Goal: Information Seeking & Learning: Find specific fact

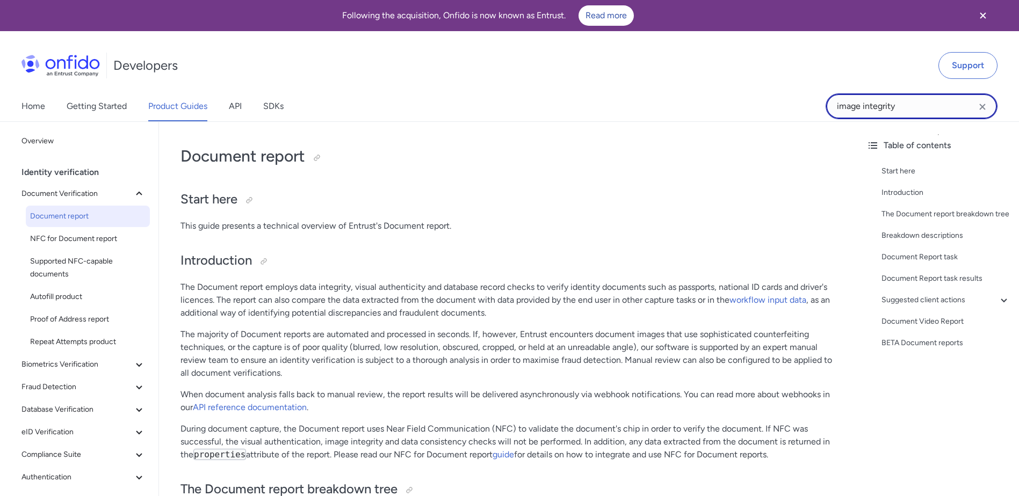
click at [941, 105] on input "image integrity" at bounding box center [911, 106] width 172 height 26
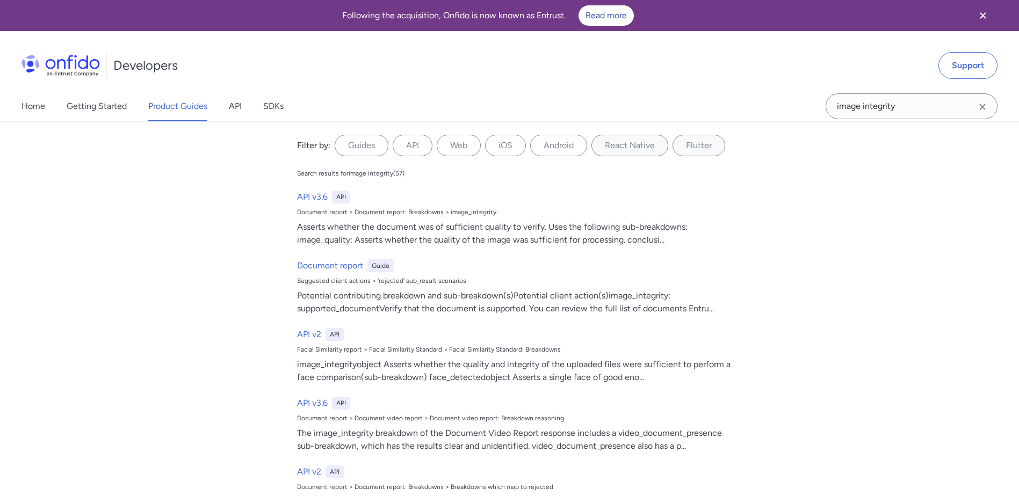
click at [983, 108] on icon "Clear search field button" at bounding box center [982, 106] width 13 height 13
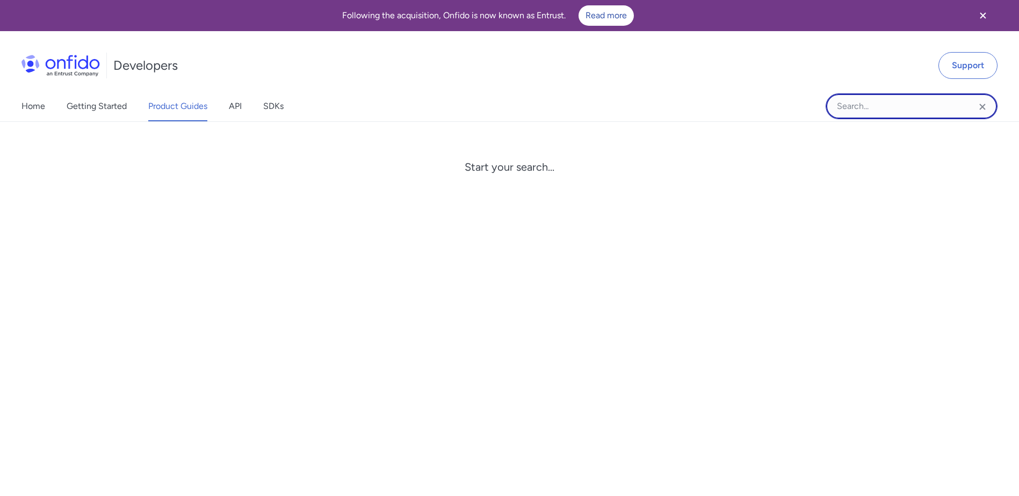
click at [893, 107] on input "Onfido search input field" at bounding box center [911, 106] width 172 height 26
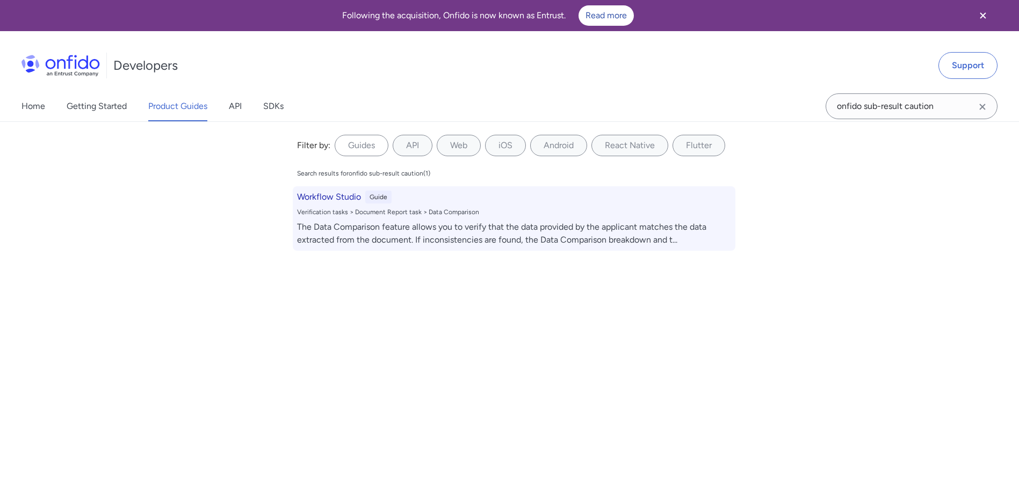
click at [354, 221] on div "The Data Comparison feature allows you to verify that the data provided by the …" at bounding box center [514, 234] width 434 height 26
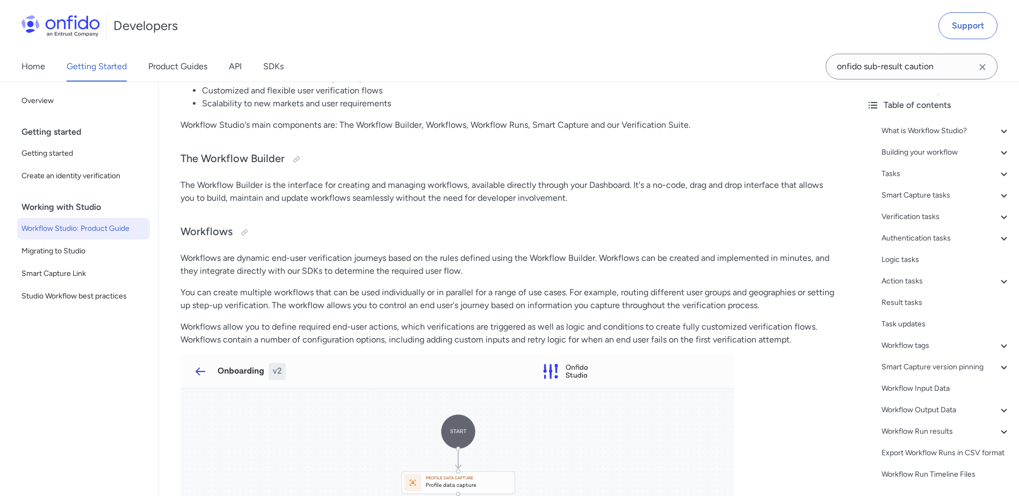
scroll to position [215, 0]
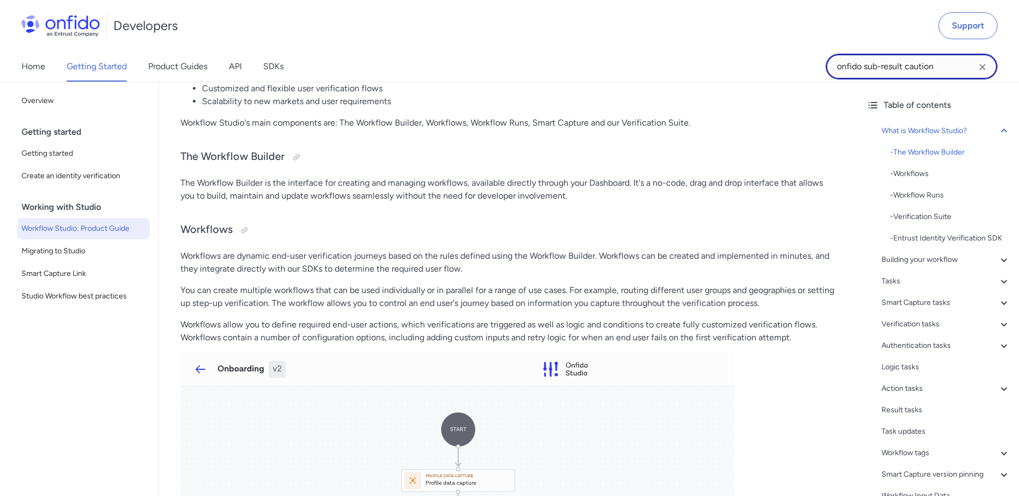
click at [937, 67] on input "onfido sub-result caution" at bounding box center [911, 67] width 172 height 26
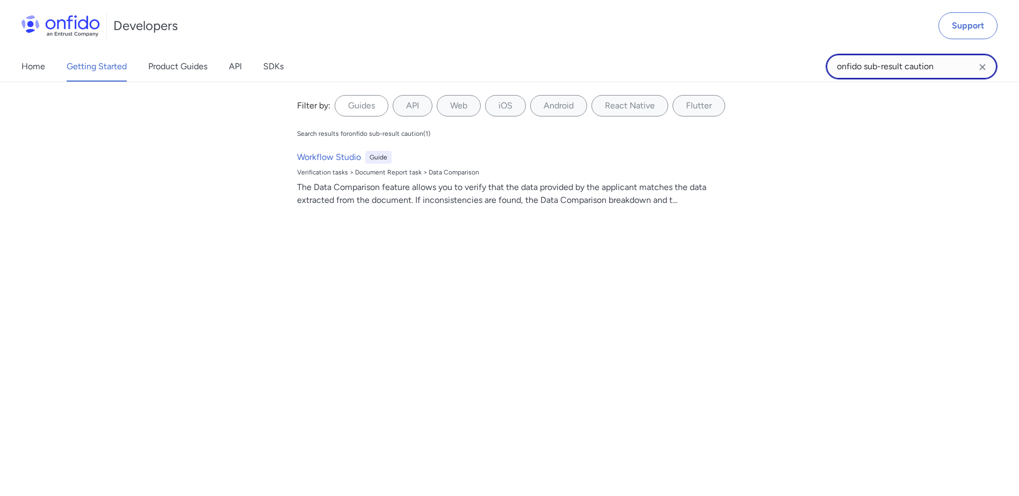
click at [863, 69] on input "onfido sub-result caution" at bounding box center [911, 67] width 172 height 26
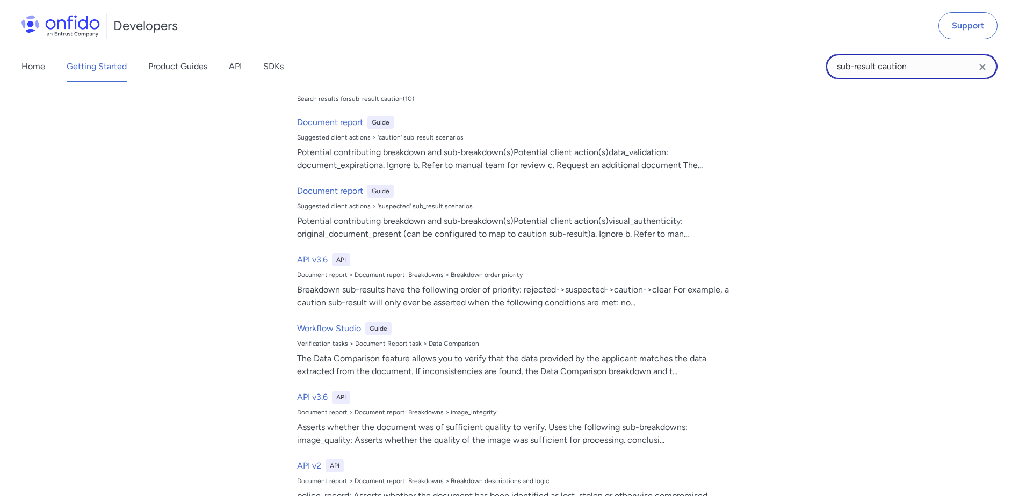
scroll to position [0, 0]
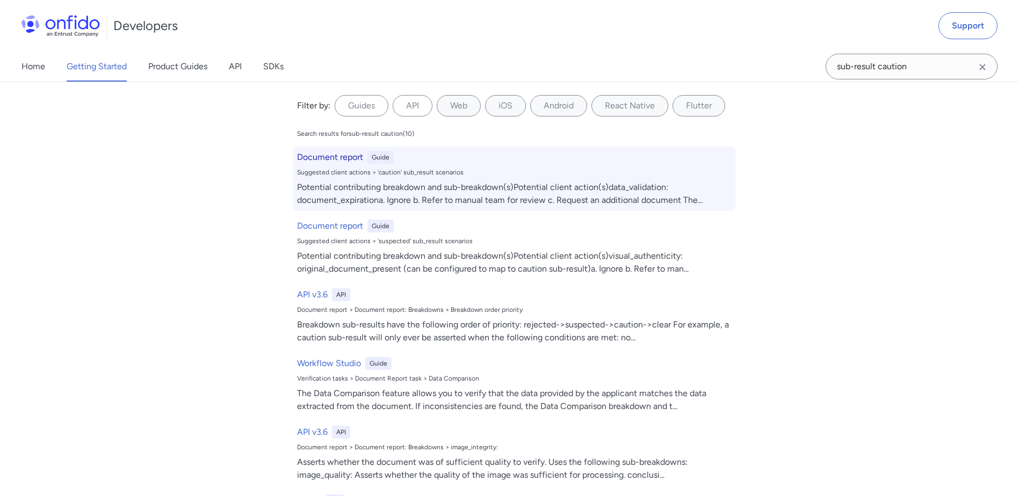
click at [347, 158] on h6 "Document report" at bounding box center [330, 157] width 66 height 13
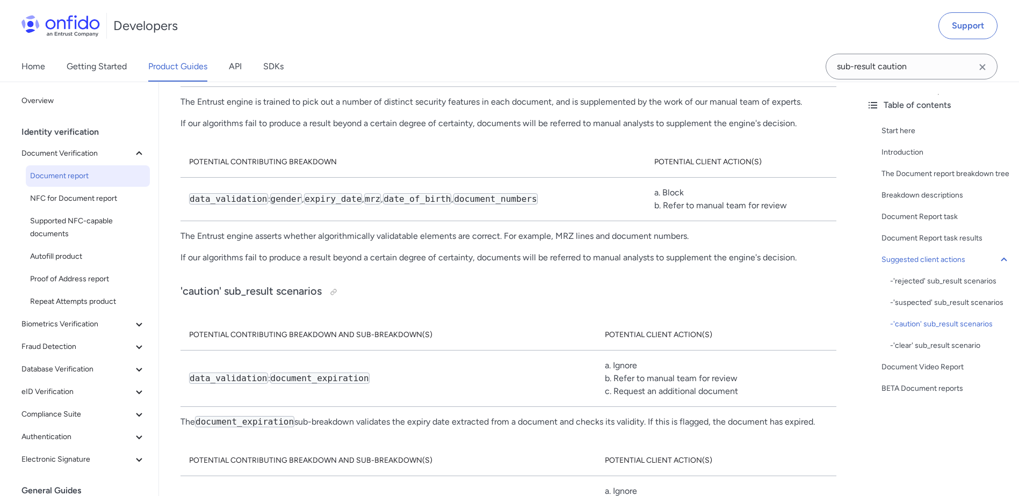
scroll to position [7139, 0]
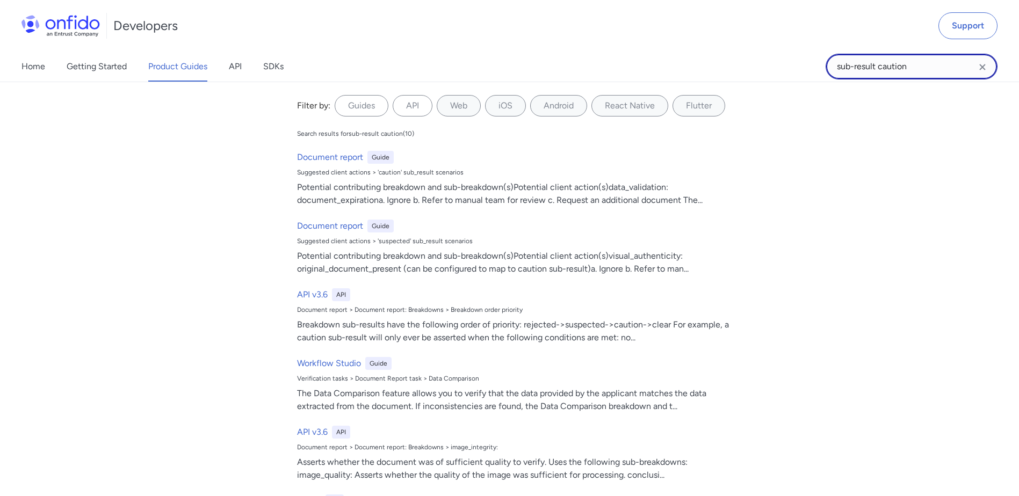
drag, startPoint x: 932, startPoint y: 67, endPoint x: 788, endPoint y: 64, distance: 143.9
click at [788, 64] on div "Home Getting Started Product Guides API SDKs sub-result caution sub-result caut…" at bounding box center [509, 67] width 1019 height 30
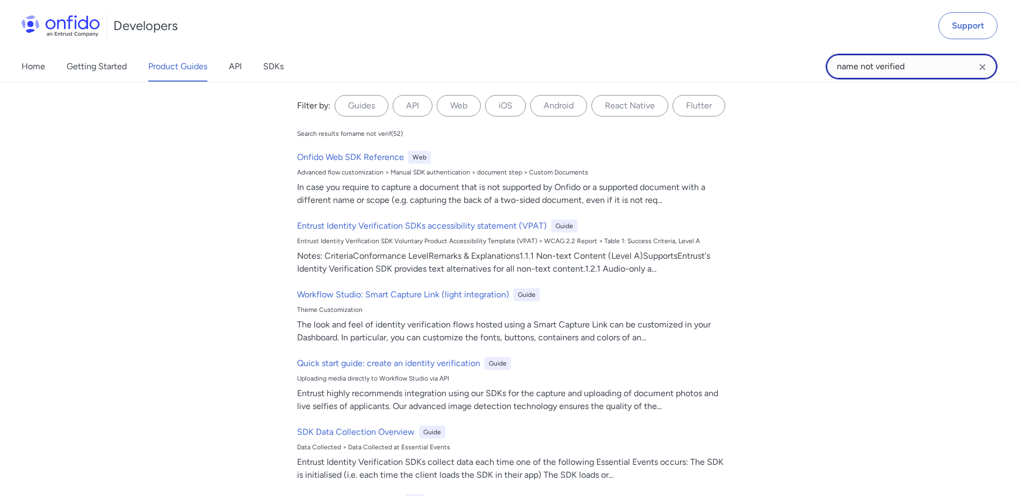
type input "name not verified"
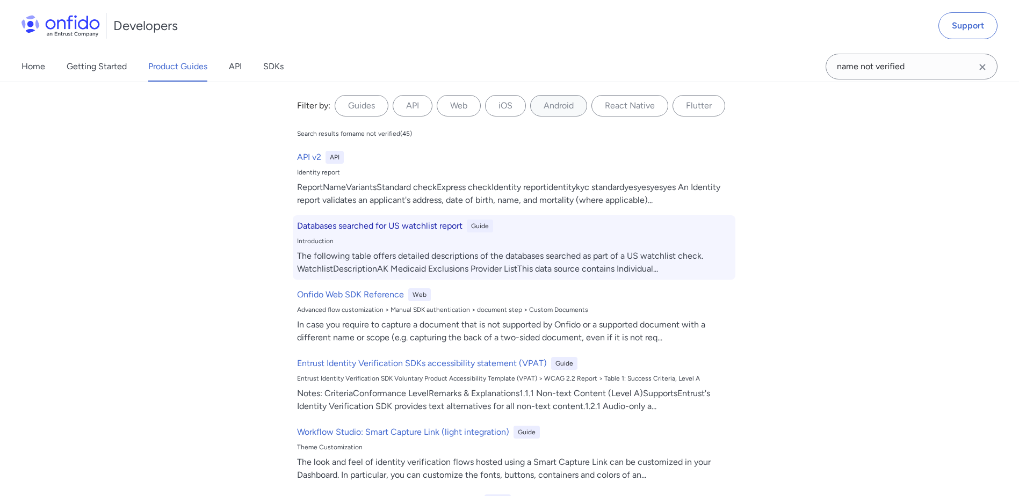
click at [403, 229] on h6 "Databases searched for US watchlist report" at bounding box center [379, 226] width 165 height 13
